Goal: Task Accomplishment & Management: Use online tool/utility

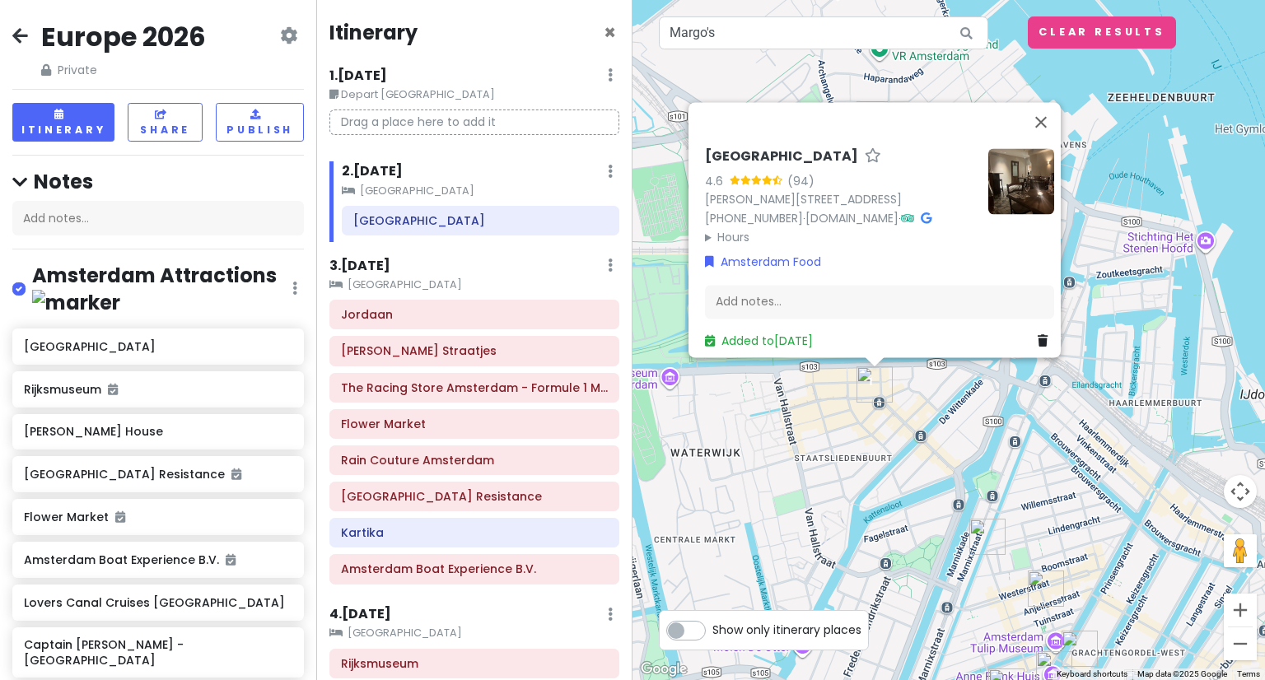
scroll to position [1843, 0]
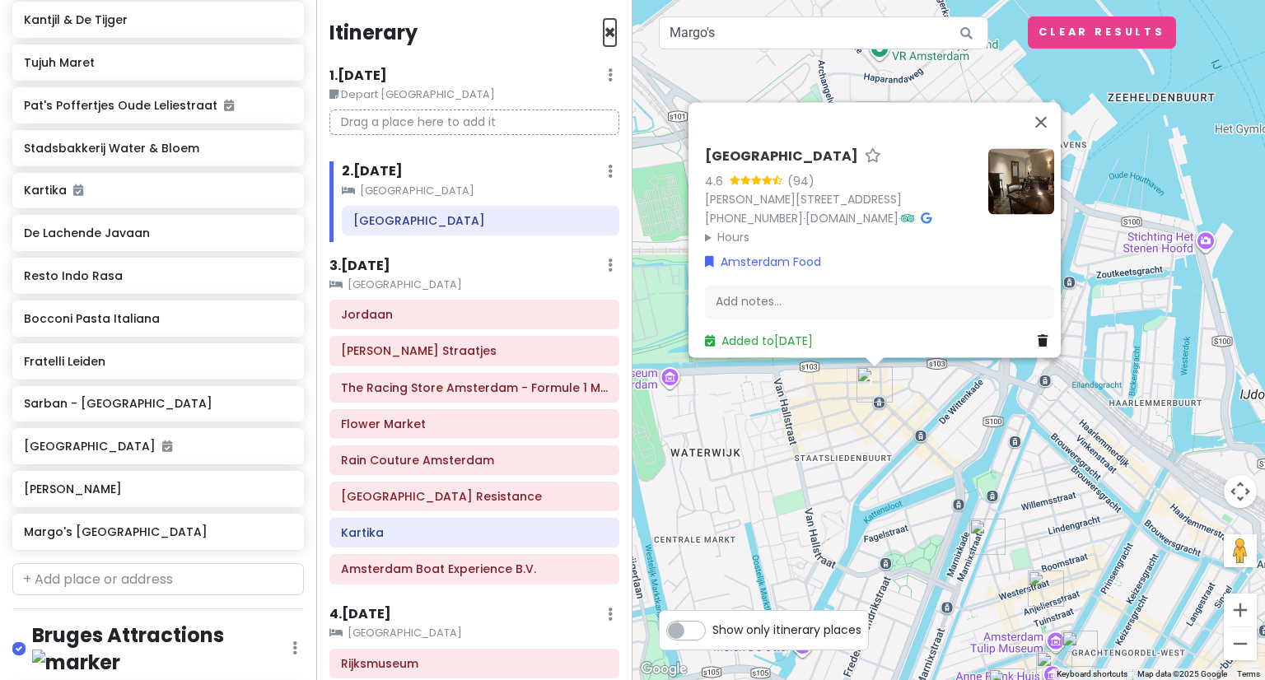
click at [604, 40] on span "×" at bounding box center [610, 32] width 12 height 27
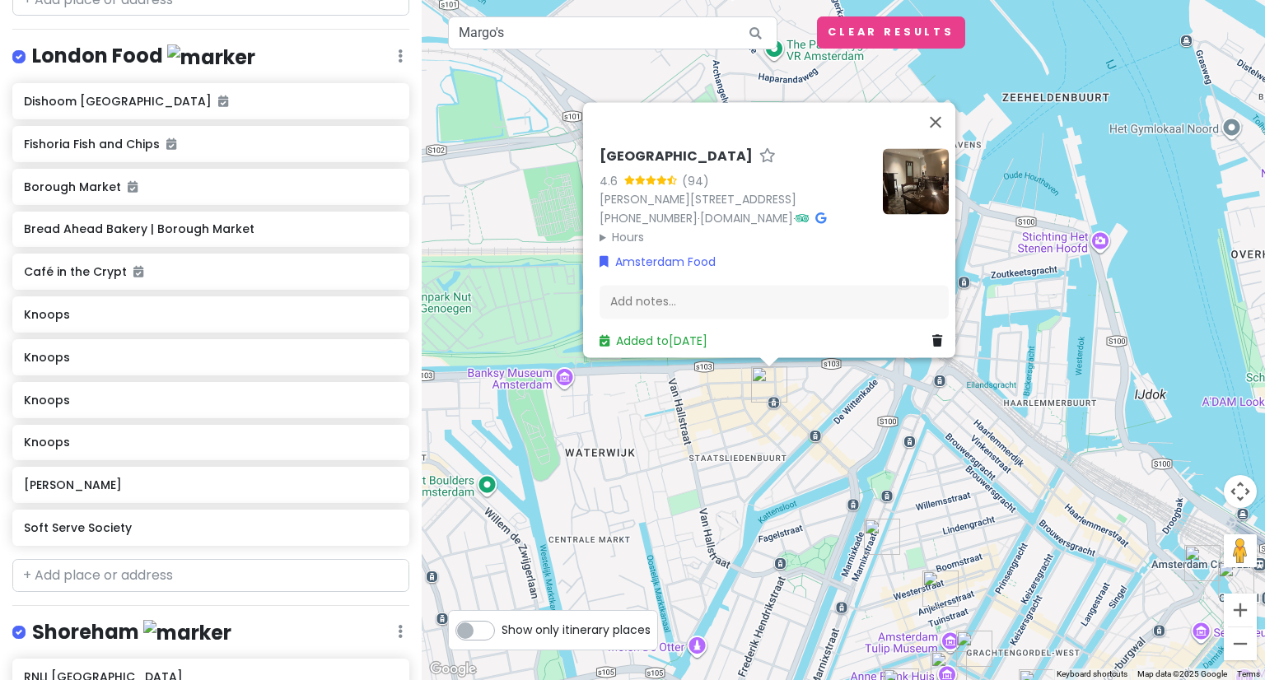
scroll to position [5246, 0]
click at [943, 102] on button "Close" at bounding box center [936, 122] width 40 height 40
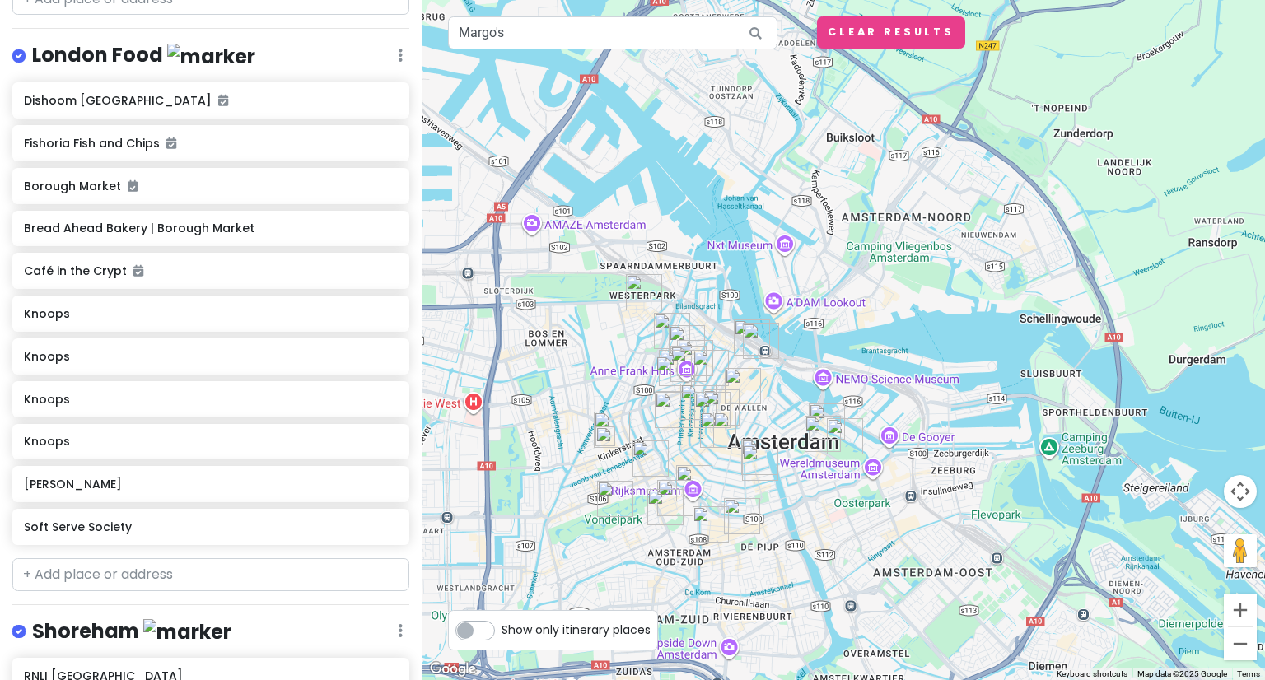
drag, startPoint x: 958, startPoint y: 553, endPoint x: 857, endPoint y: 395, distance: 187.3
click at [857, 395] on div at bounding box center [843, 340] width 843 height 680
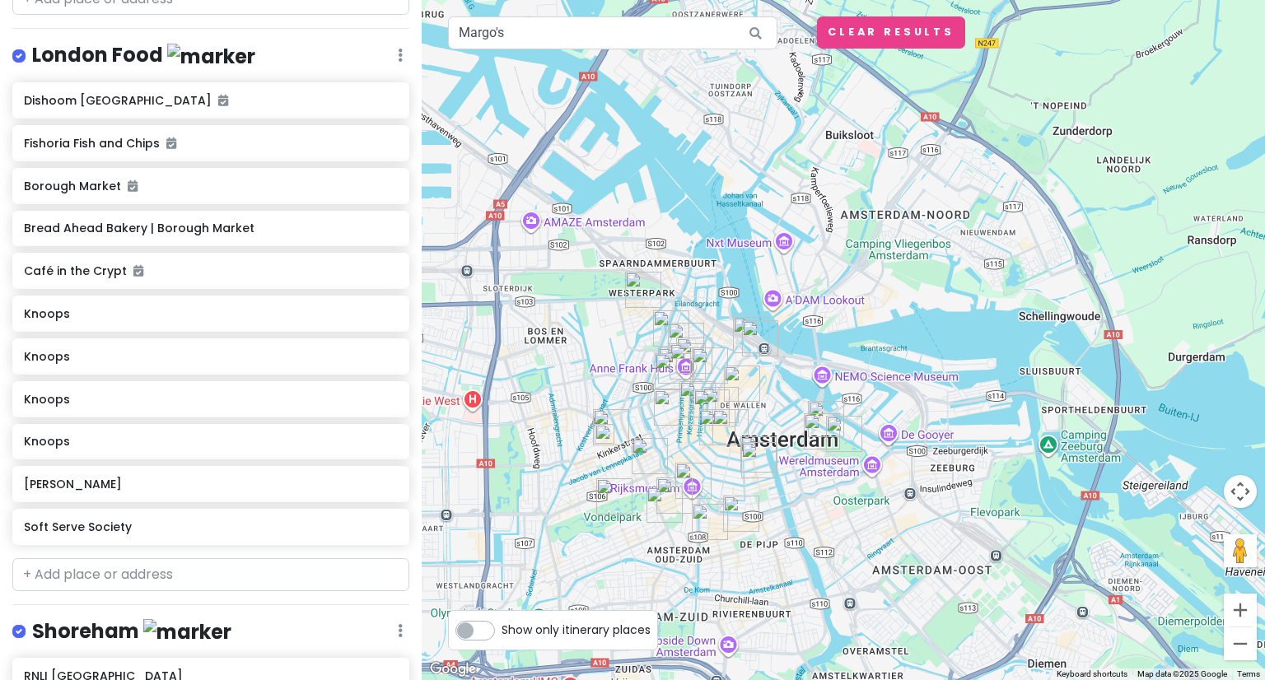
click at [601, 432] on img at bounding box center [604, 433] width 33 height 33
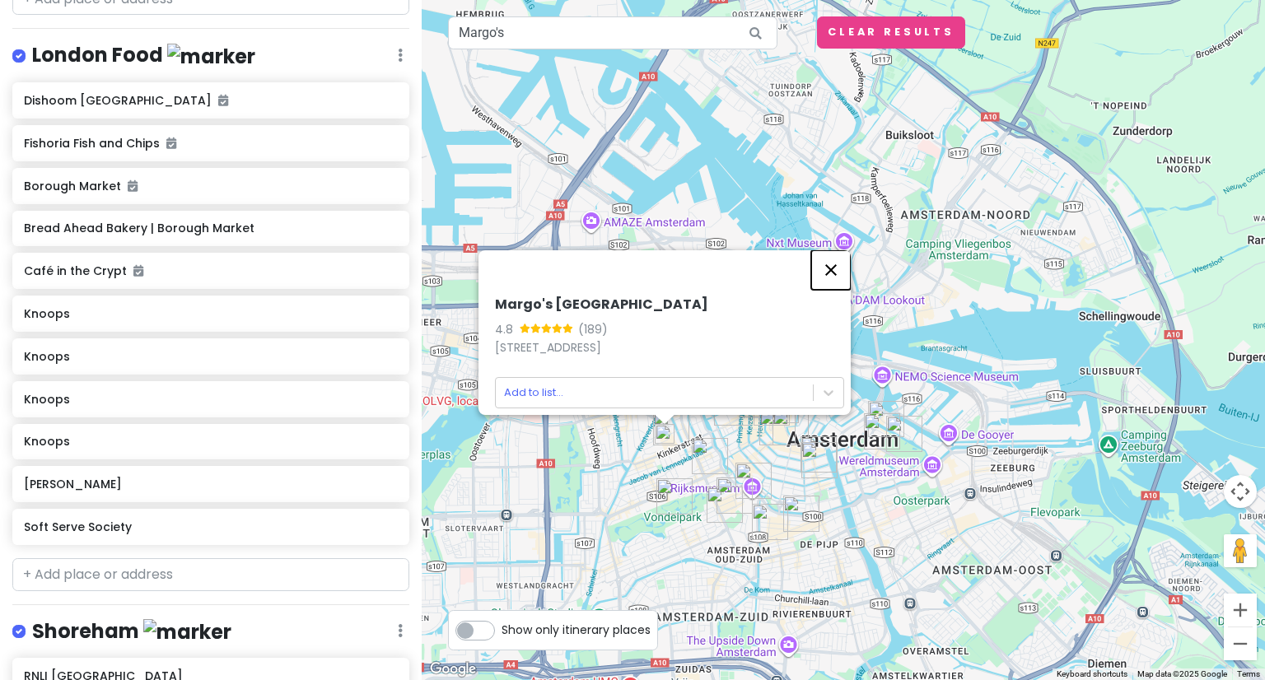
click at [841, 260] on button "Close" at bounding box center [831, 270] width 40 height 40
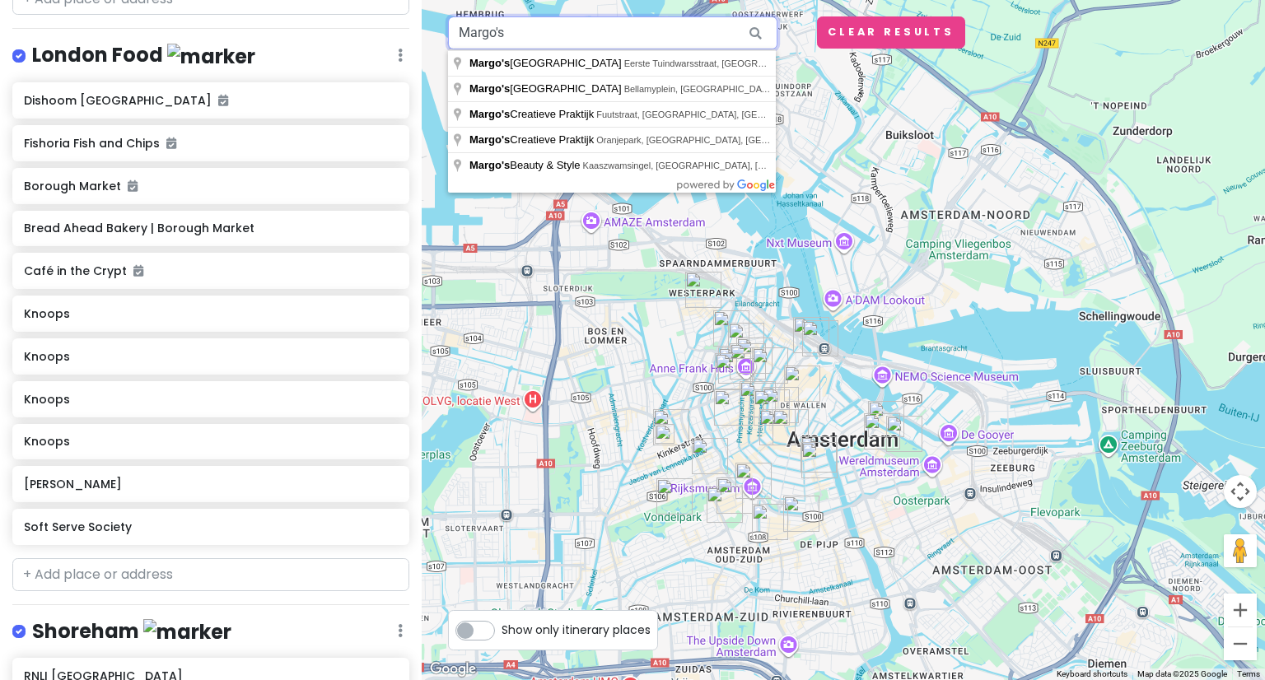
drag, startPoint x: 706, startPoint y: 34, endPoint x: 539, endPoint y: 47, distance: 166.8
click at [450, 63] on body "Europe 2026 Private Change Dates Make a Copy Delete Trip Give Feedback 💡 Suppor…" at bounding box center [632, 340] width 1265 height 680
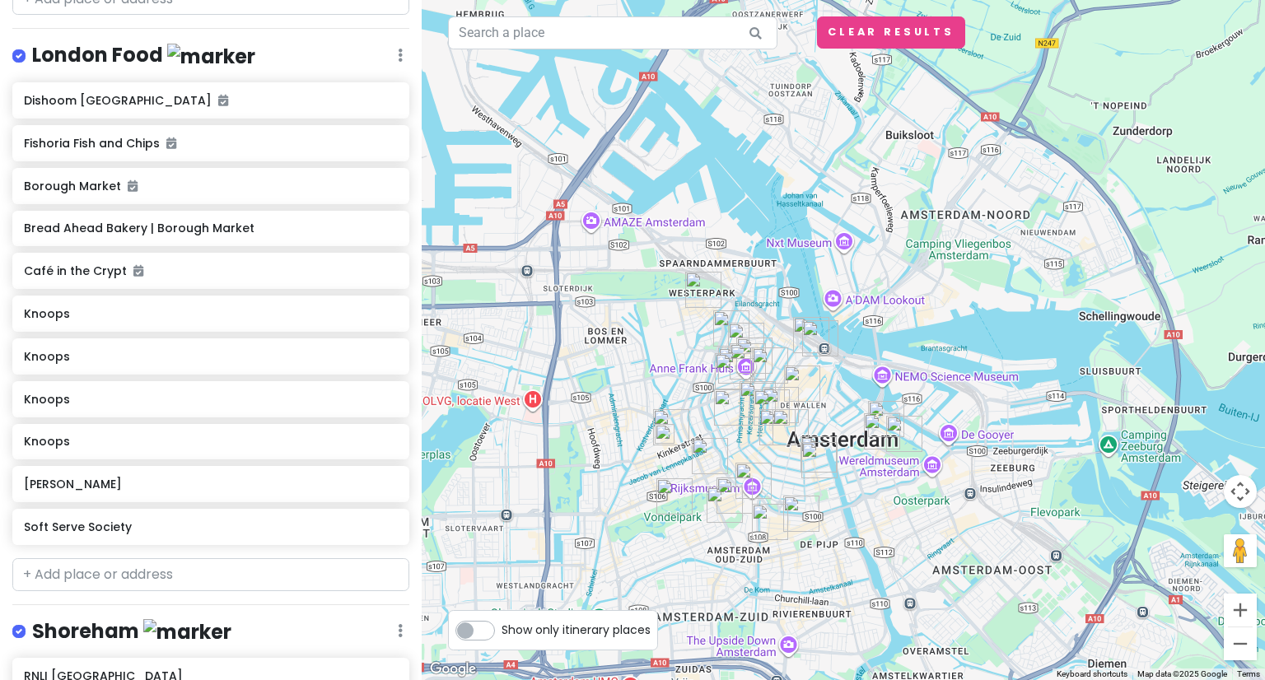
click at [776, 165] on div at bounding box center [843, 340] width 843 height 680
click at [907, 38] on button "Clear Results" at bounding box center [891, 32] width 148 height 32
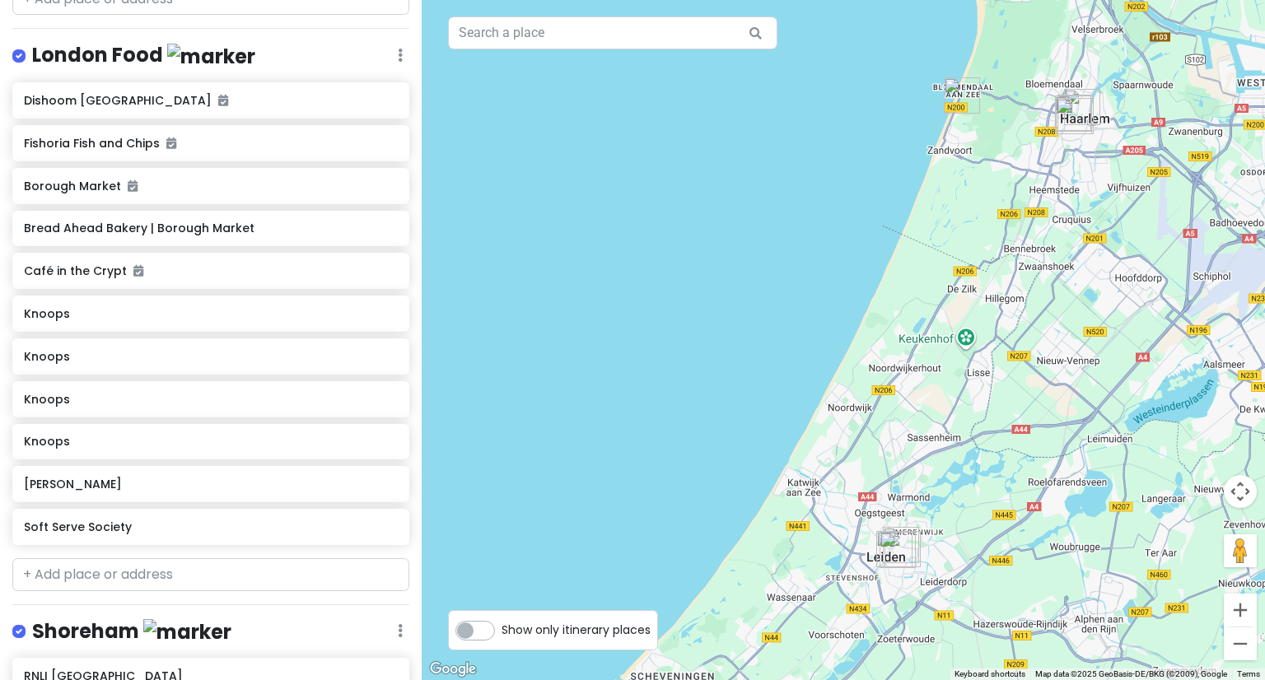
drag, startPoint x: 556, startPoint y: 297, endPoint x: 1238, endPoint y: 216, distance: 687.4
click at [1264, 212] on div at bounding box center [843, 340] width 843 height 680
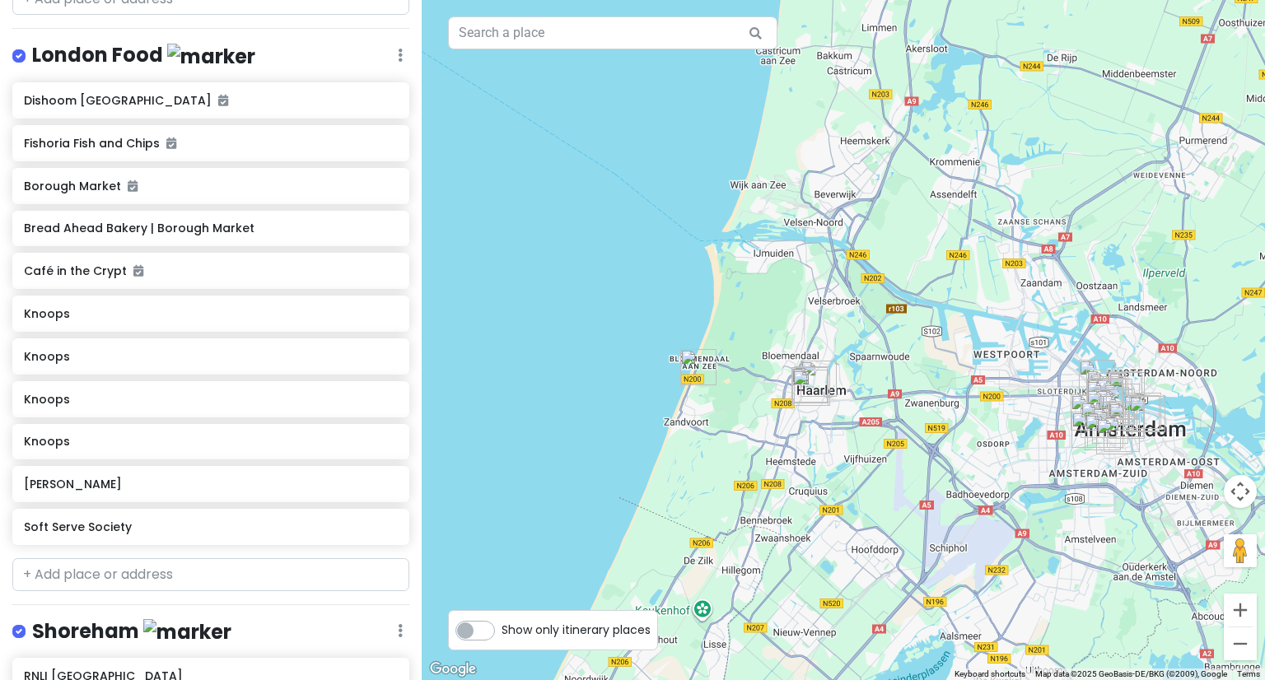
drag, startPoint x: 1088, startPoint y: 124, endPoint x: 800, endPoint y: 409, distance: 405.8
click at [800, 409] on img "De Lachende Javaan" at bounding box center [809, 387] width 49 height 49
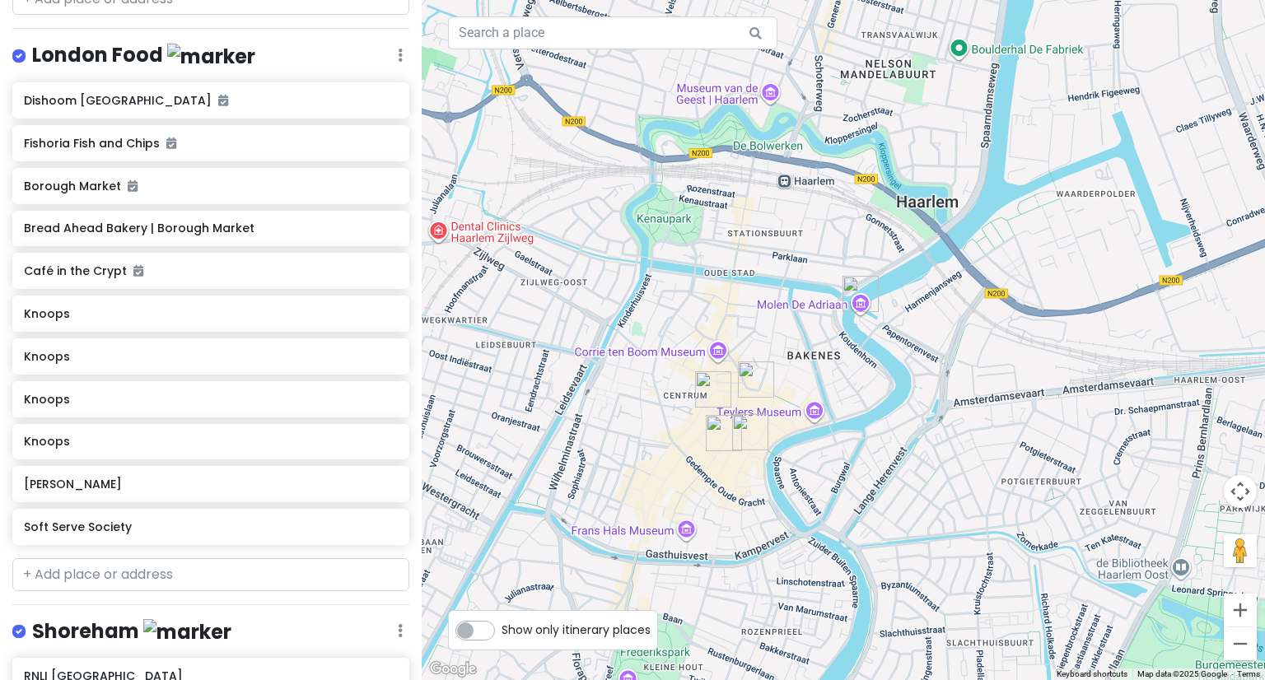
click at [746, 435] on img "De Lachende Javaan" at bounding box center [723, 432] width 49 height 49
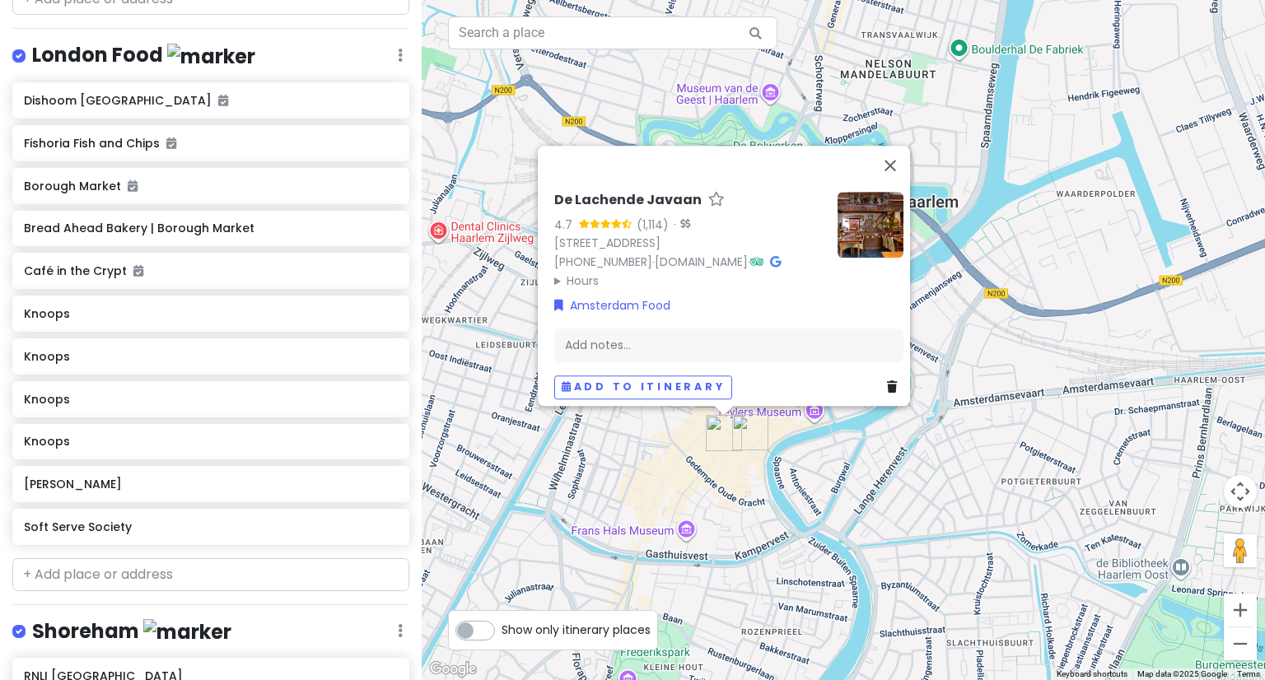
click at [717, 436] on img "De Lachende Javaan" at bounding box center [723, 432] width 49 height 49
click at [752, 436] on img "Coffee Habits Specialty Coffee Kleine Houtstraat" at bounding box center [749, 432] width 49 height 49
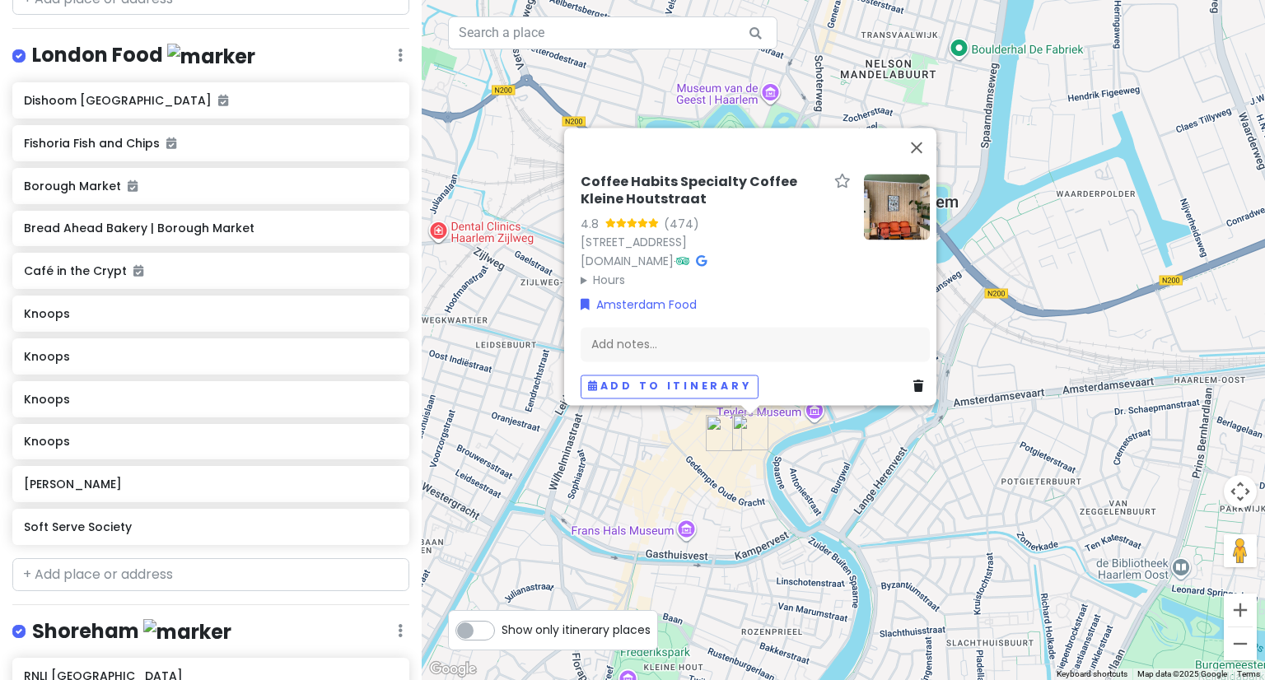
click at [632, 438] on div "Coffee Habits Specialty Coffee [STREET_ADDRESS] [STREET_ADDRESS] [DOMAIN_NAME] …" at bounding box center [843, 340] width 843 height 680
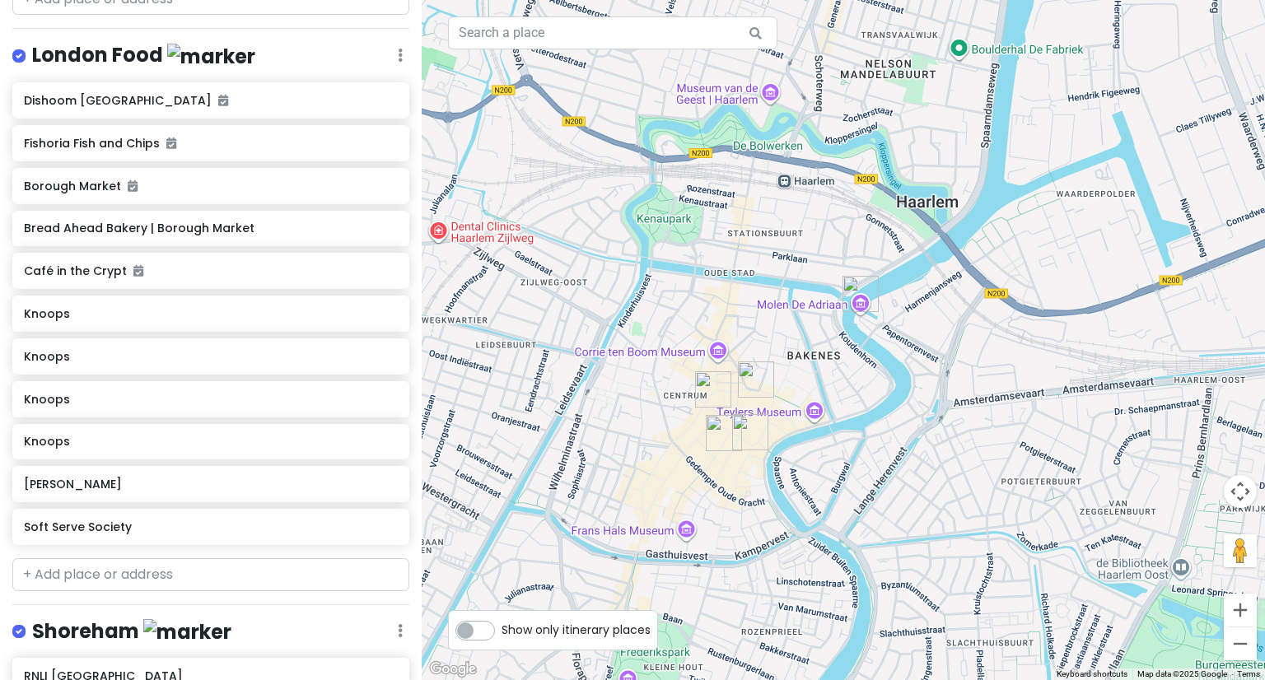
click at [706, 392] on img "Resto Indo Rasa" at bounding box center [712, 389] width 49 height 49
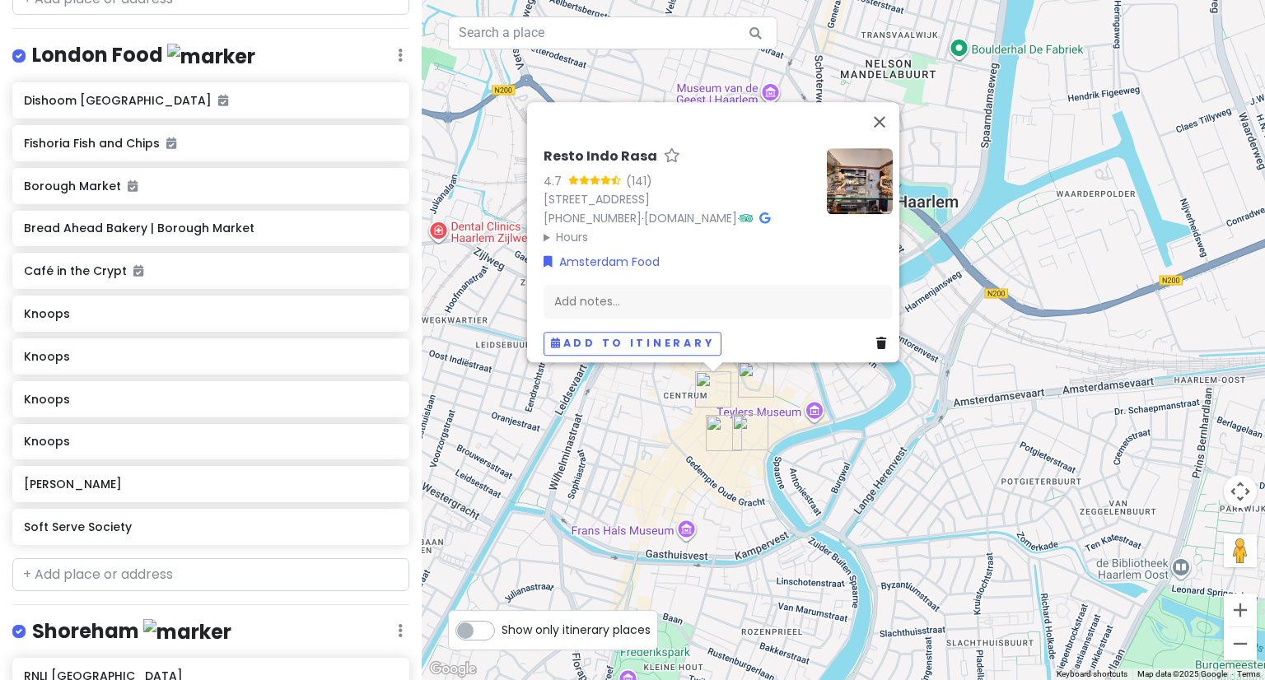
click at [885, 424] on div "Resto Indo Rasa 4.7 (141) [STREET_ADDRESS] [PHONE_NUMBER] · [DOMAIN_NAME] · Hou…" at bounding box center [843, 340] width 843 height 680
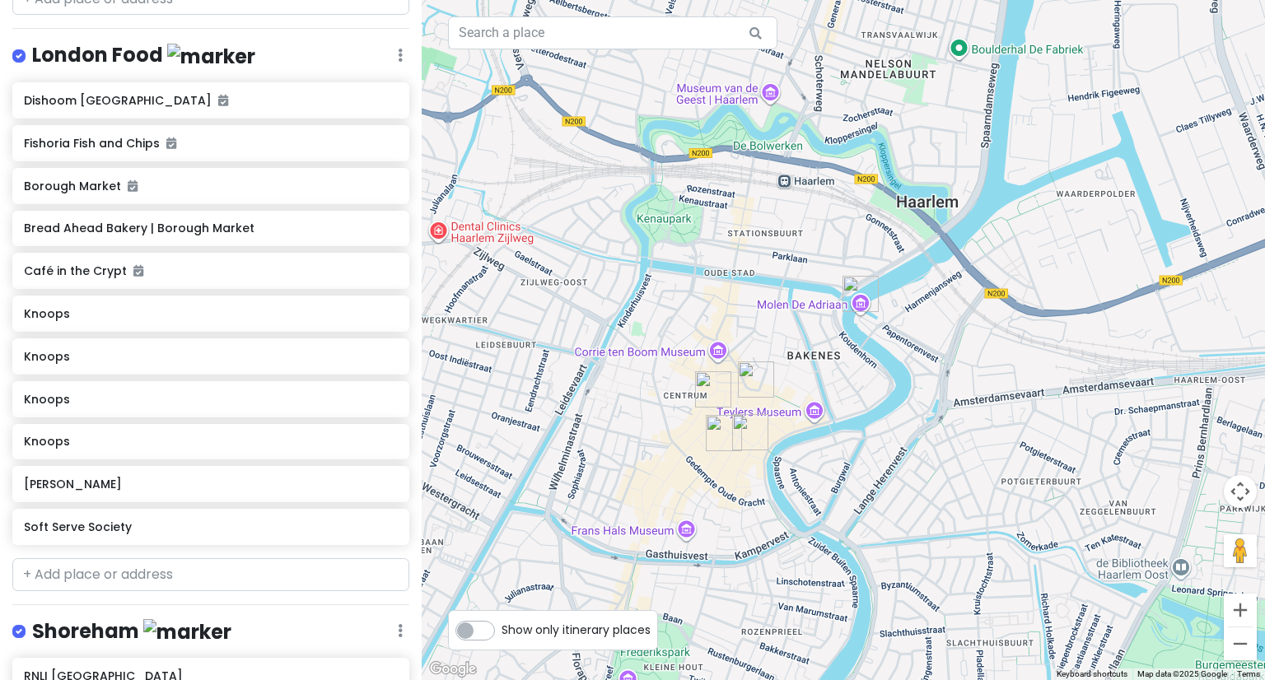
click at [711, 389] on img "Resto Indo Rasa" at bounding box center [712, 389] width 49 height 49
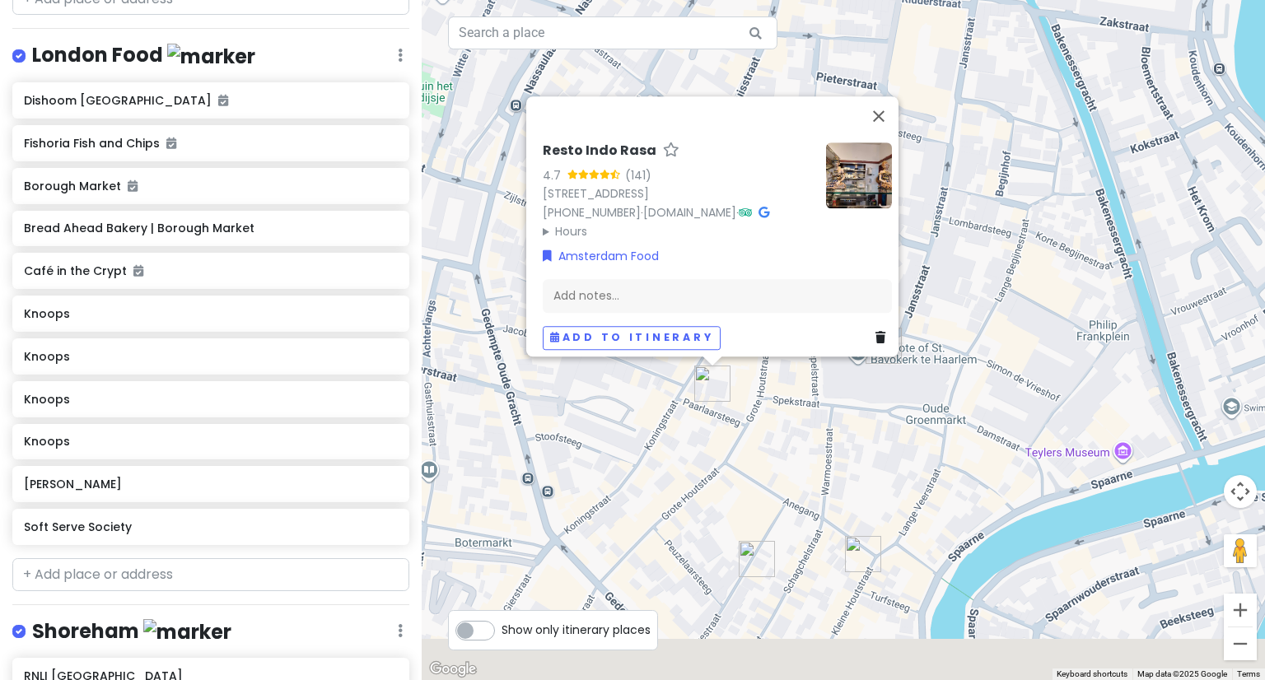
drag, startPoint x: 776, startPoint y: 571, endPoint x: 790, endPoint y: 440, distance: 130.8
click at [790, 440] on div "Resto Indo Rasa 4.7 (141) [STREET_ADDRESS] [PHONE_NUMBER] · [DOMAIN_NAME] · Hou…" at bounding box center [843, 340] width 843 height 680
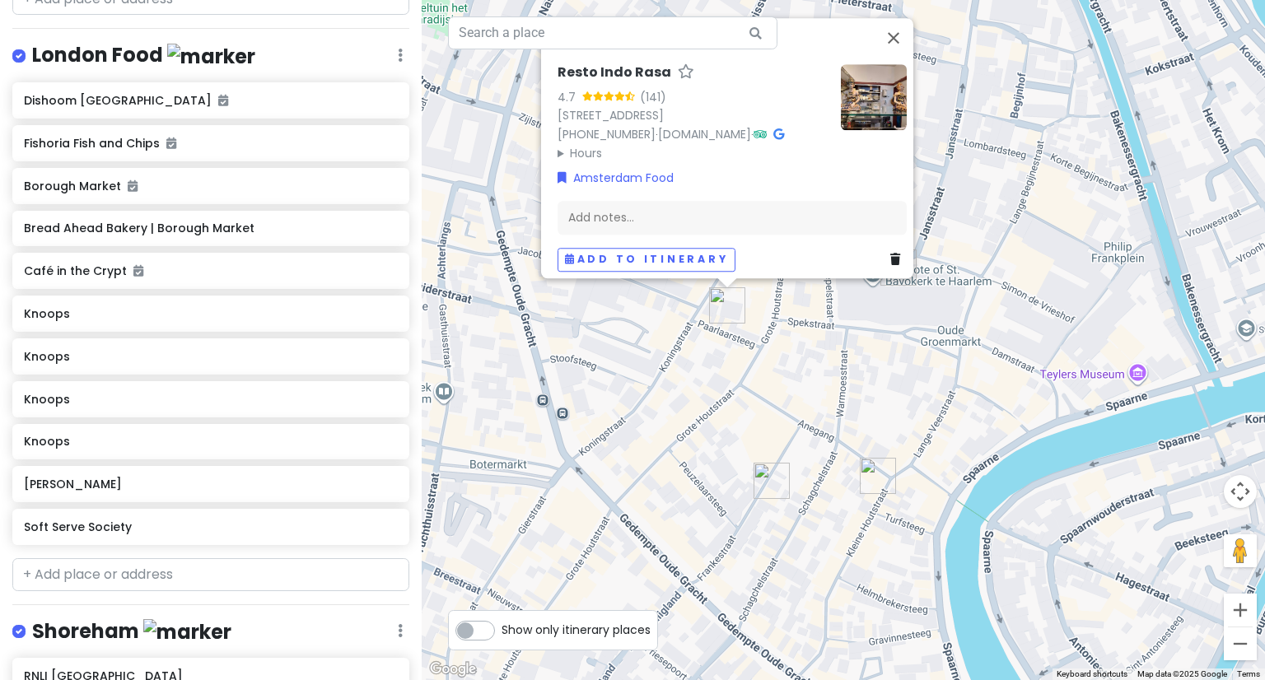
click at [876, 479] on img "Coffee Habits Specialty Coffee Kleine Houtstraat" at bounding box center [877, 475] width 49 height 49
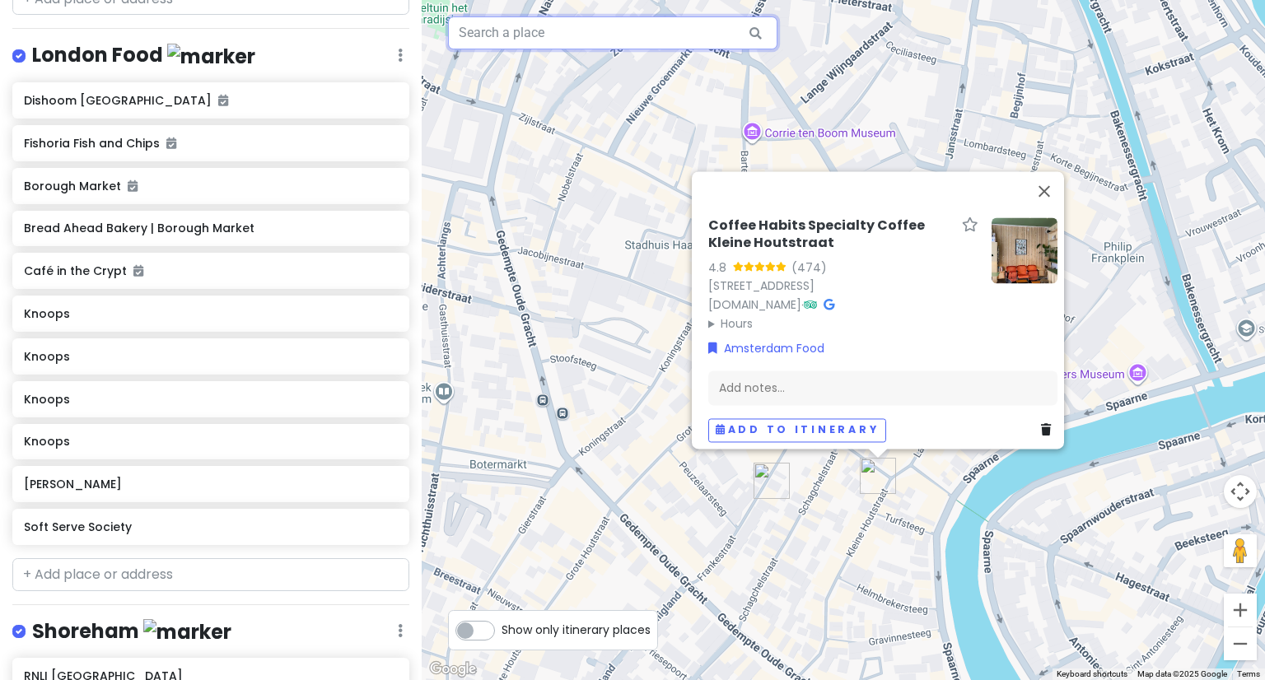
click at [571, 41] on input "text" at bounding box center [612, 32] width 329 height 33
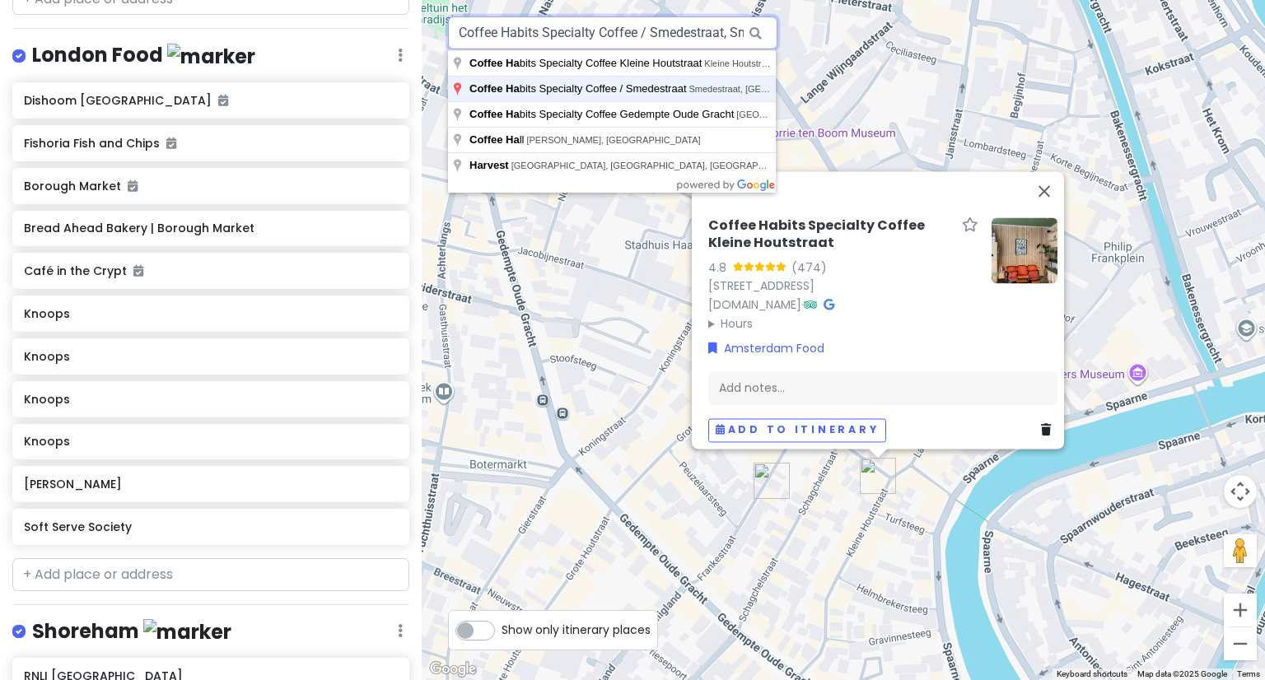
type input "Coffee Habits Specialty Coffee / Smedestraat, Smedestraat, [GEOGRAPHIC_DATA], […"
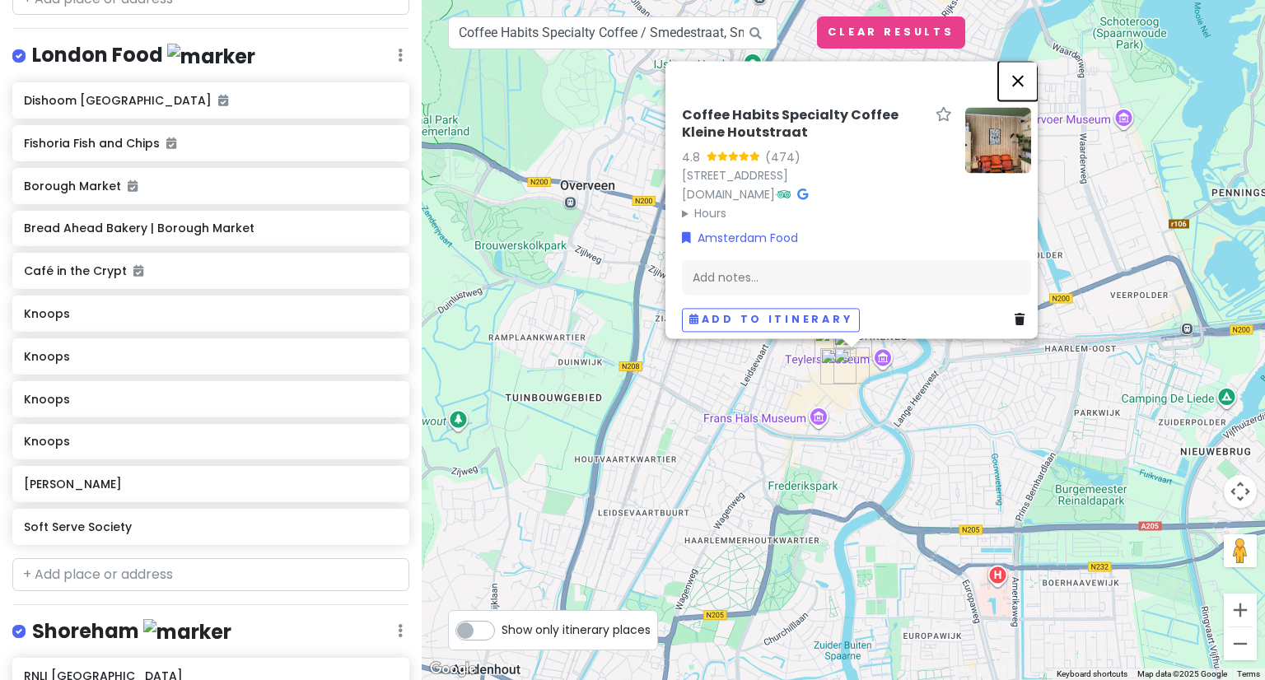
click at [1030, 61] on button "Close" at bounding box center [1018, 81] width 40 height 40
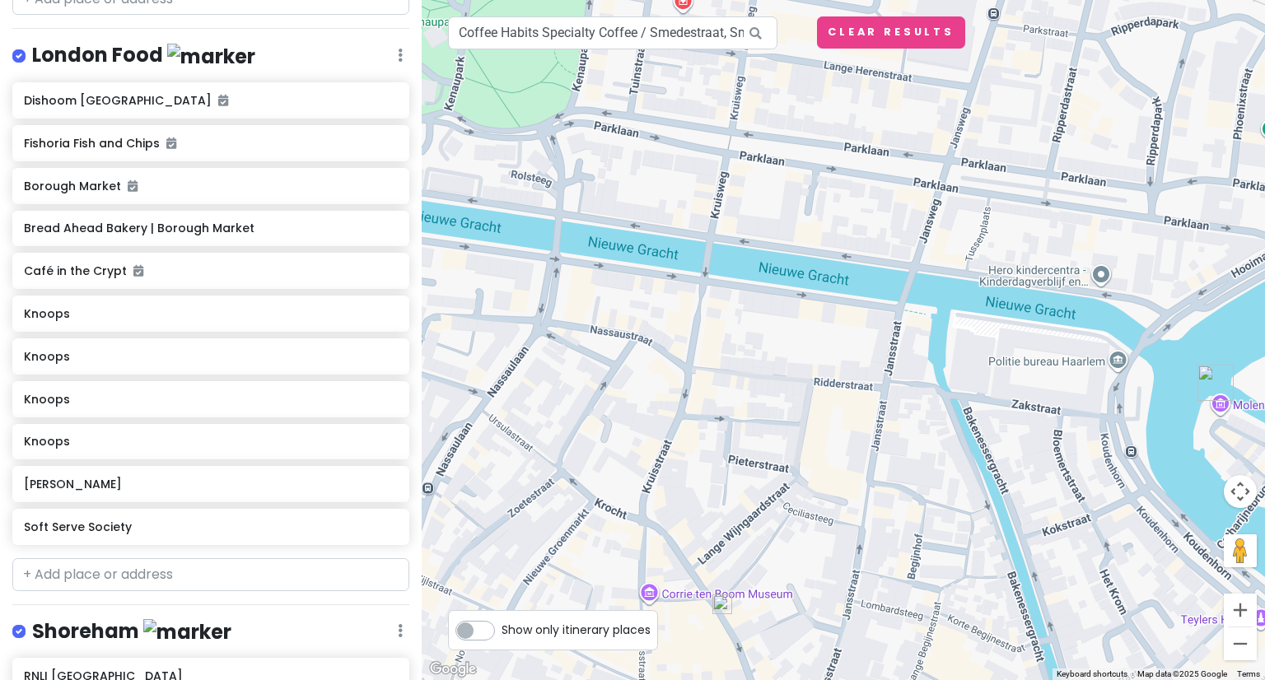
click at [723, 605] on img at bounding box center [722, 604] width 33 height 33
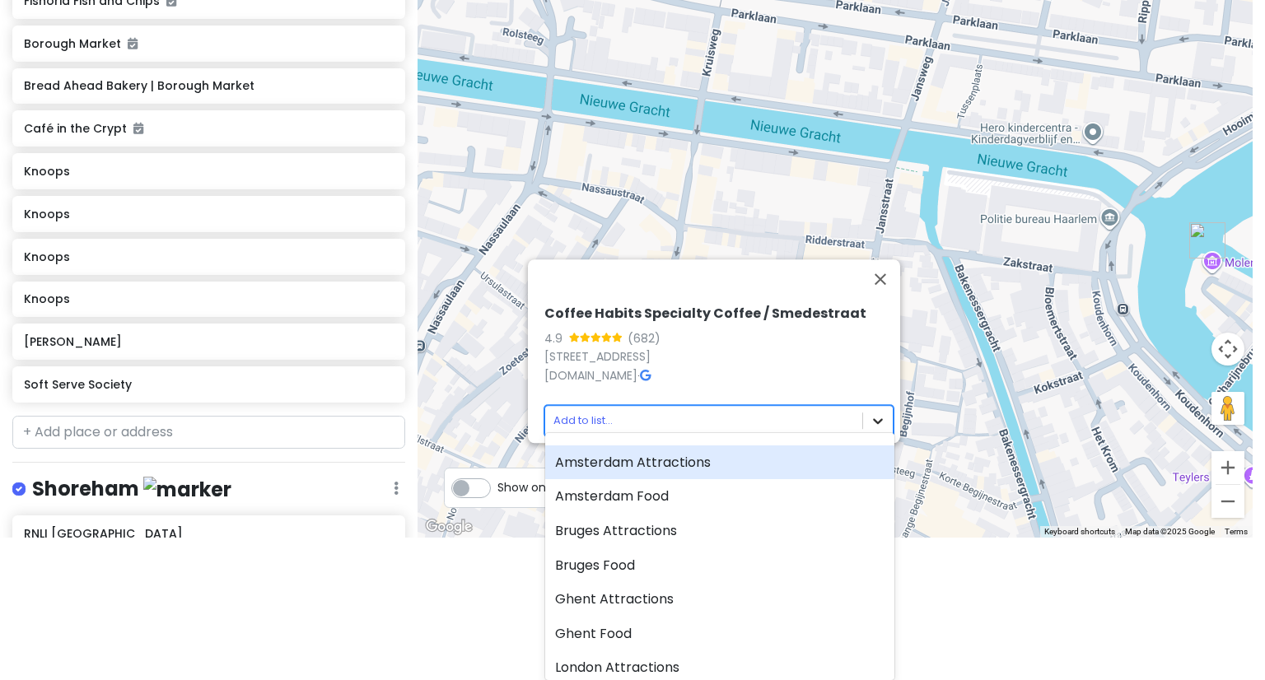
scroll to position [5260, 0]
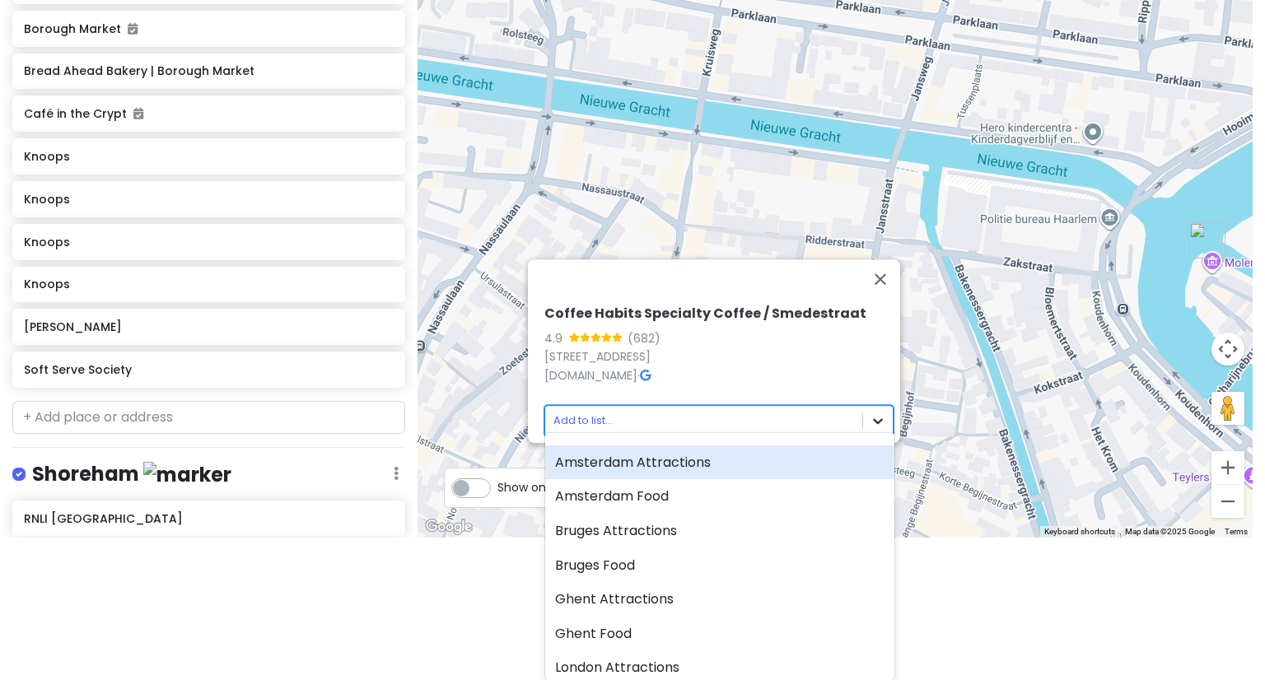
click at [885, 538] on body "Europe 2026 Private Change Dates Make a Copy Delete Trip Give Feedback 💡 Suppor…" at bounding box center [632, 198] width 1265 height 680
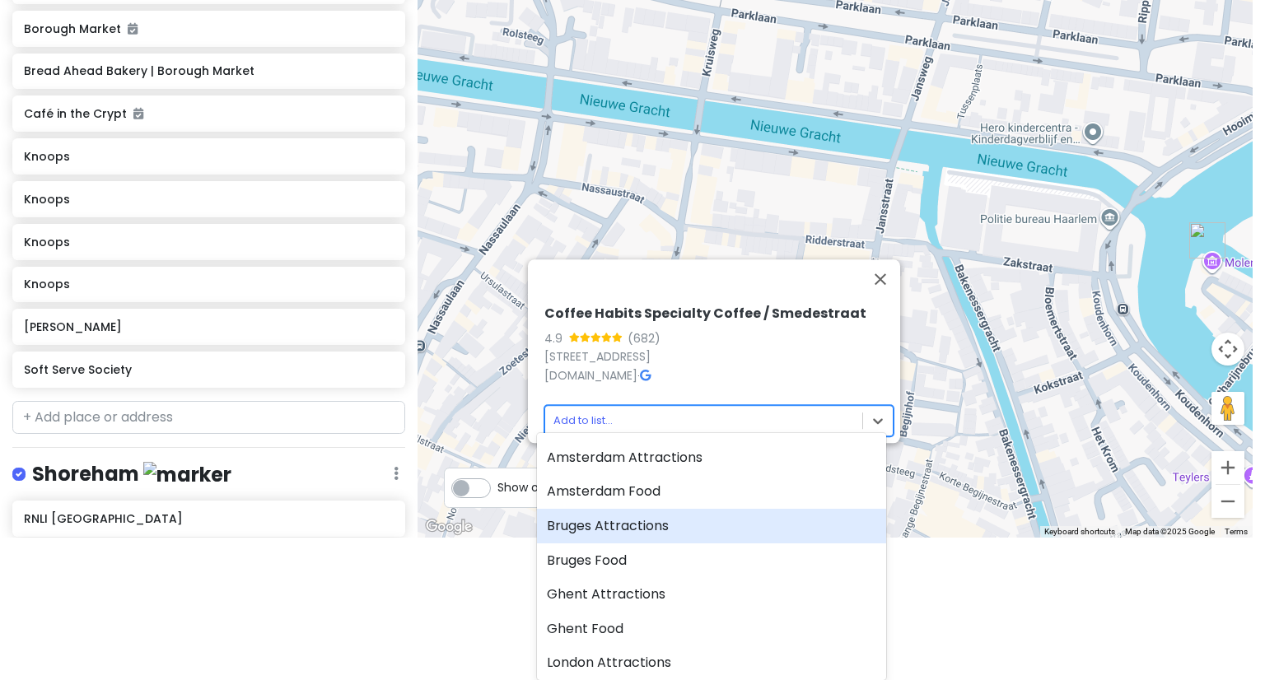
scroll to position [6, 0]
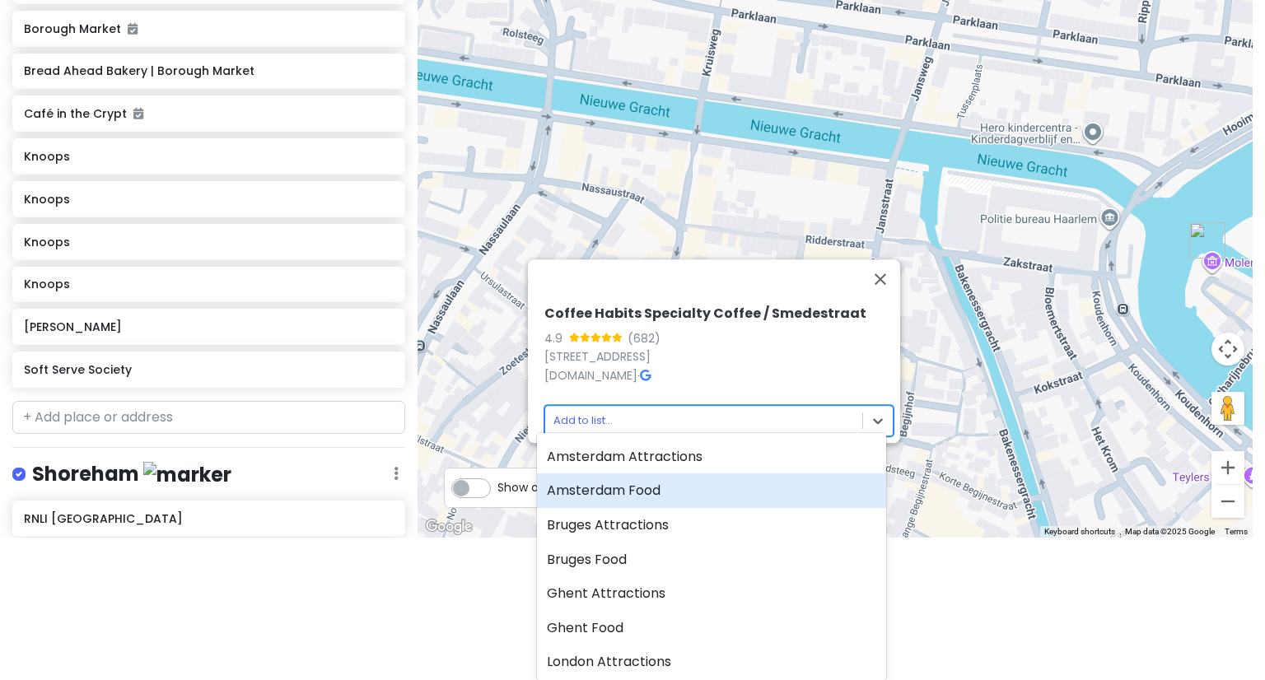
click at [637, 493] on div "Amsterdam Food" at bounding box center [711, 490] width 349 height 35
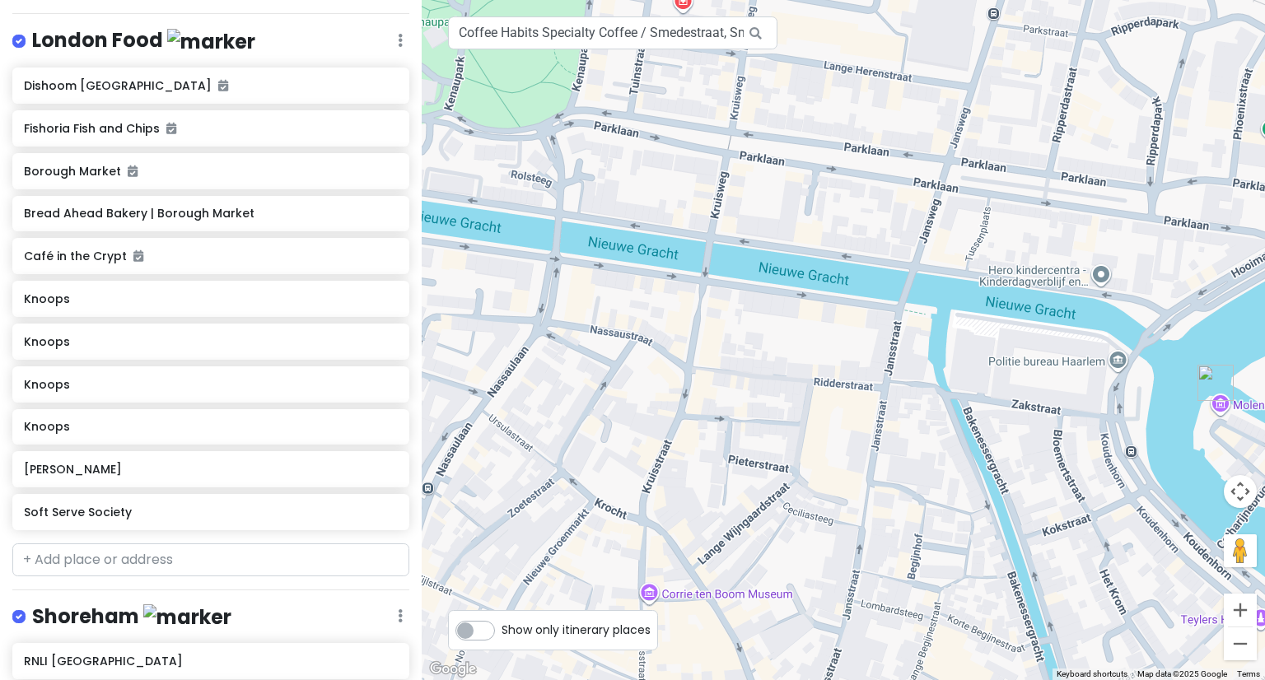
scroll to position [5288, 0]
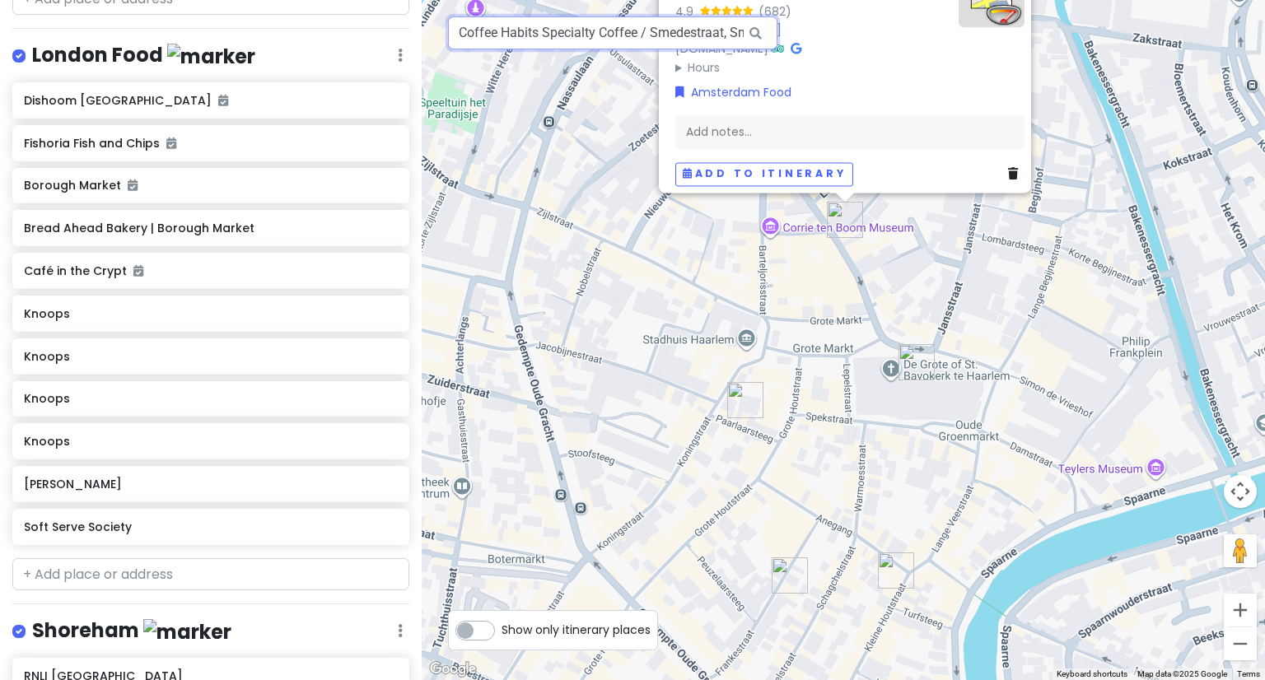
drag, startPoint x: 494, startPoint y: 297, endPoint x: 609, endPoint y: -72, distance: 386.5
click at [609, 0] on html "Europe 2026 Private Change Dates Make a Copy Delete Trip Give Feedback 💡 Suppor…" at bounding box center [632, 340] width 1265 height 680
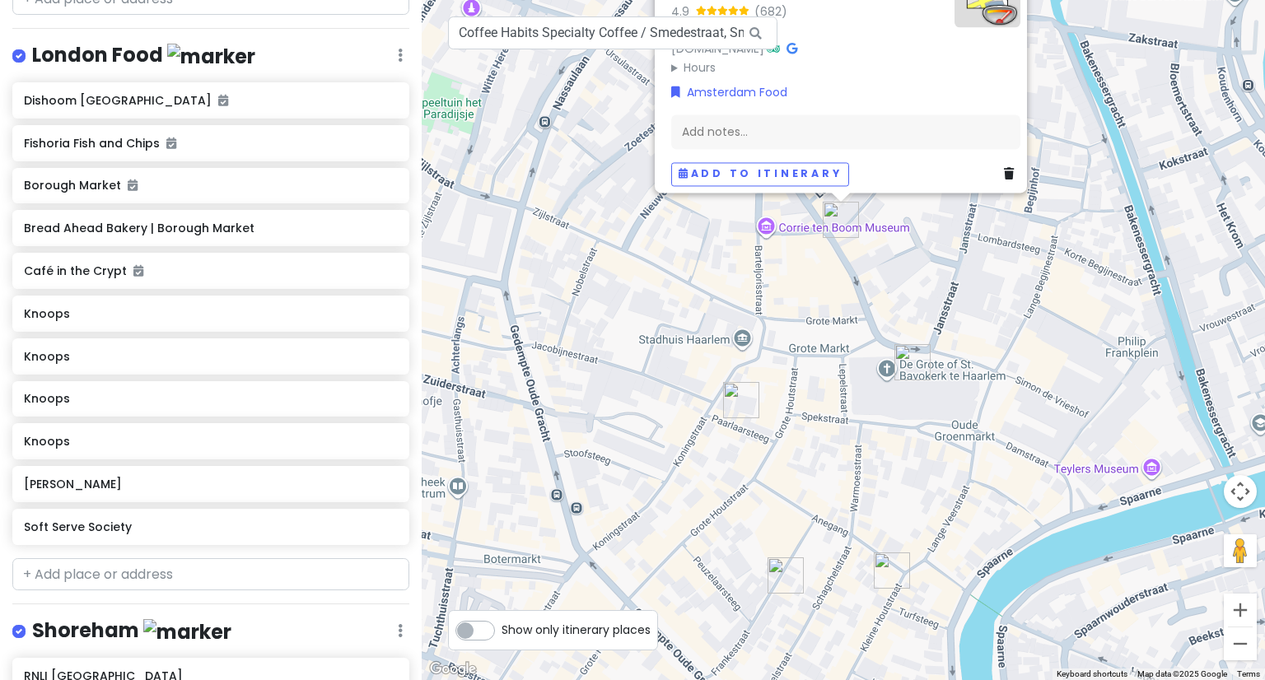
click at [734, 399] on img "Resto Indo Rasa" at bounding box center [740, 399] width 49 height 49
